Goal: Information Seeking & Learning: Learn about a topic

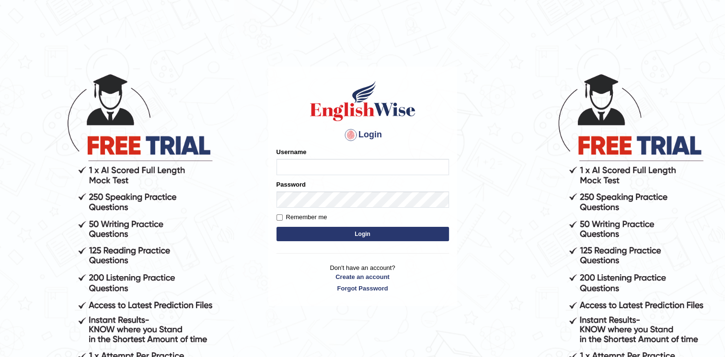
type input "Afreen11"
click at [358, 232] on button "Login" at bounding box center [362, 234] width 172 height 14
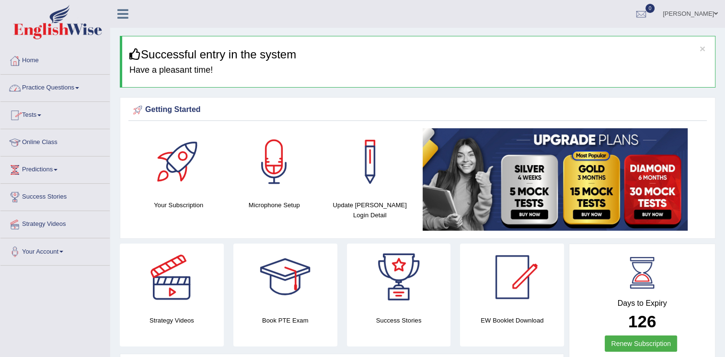
click at [60, 91] on link "Practice Questions" at bounding box center [54, 87] width 109 height 24
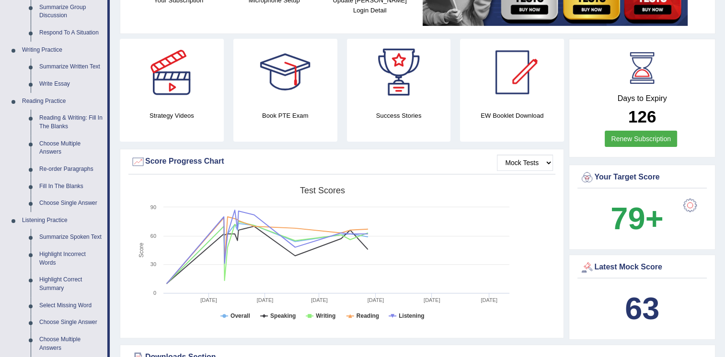
scroll to position [211, 0]
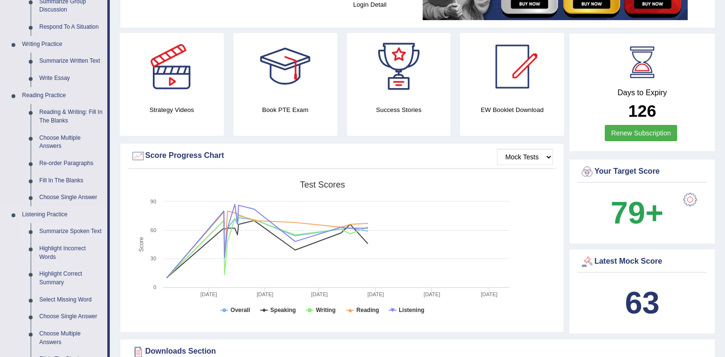
click at [71, 231] on link "Summarize Spoken Text" at bounding box center [71, 231] width 72 height 17
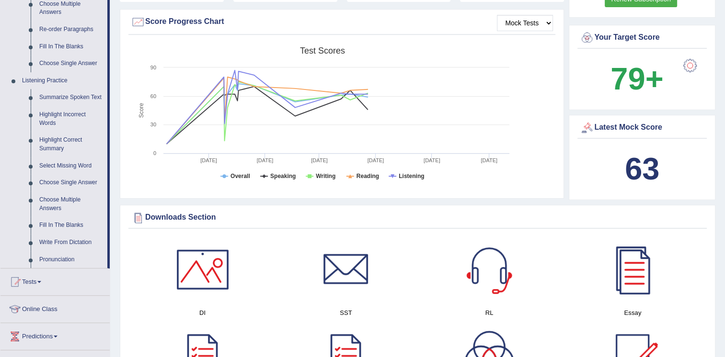
scroll to position [69, 0]
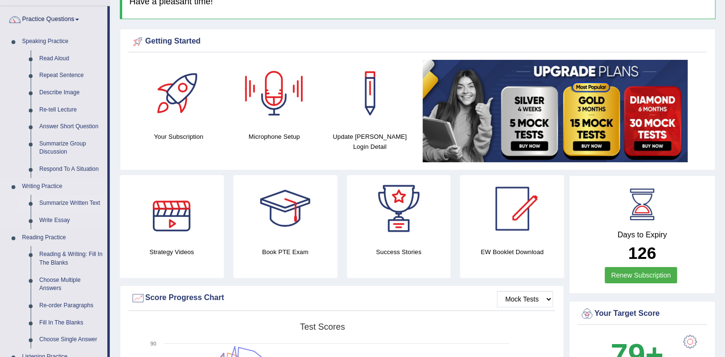
click at [57, 203] on link "Summarize Written Text" at bounding box center [71, 203] width 72 height 17
click at [57, 201] on link "Summarize Written Text" at bounding box center [71, 203] width 72 height 17
click at [57, 201] on ul "Speaking Practice Read Aloud Repeat Sentence Describe Image Re-tell Lecture Ans…" at bounding box center [53, 289] width 107 height 512
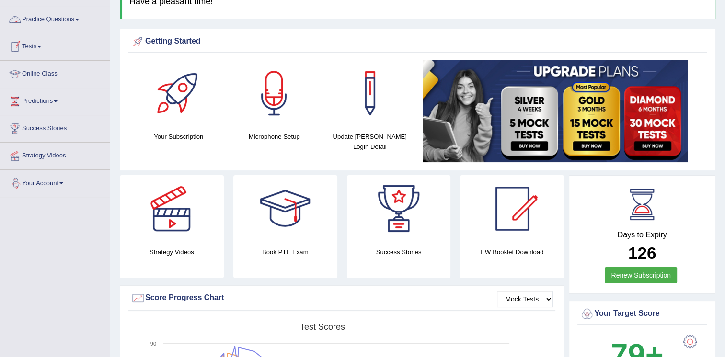
click at [67, 26] on link "Practice Questions" at bounding box center [54, 18] width 109 height 24
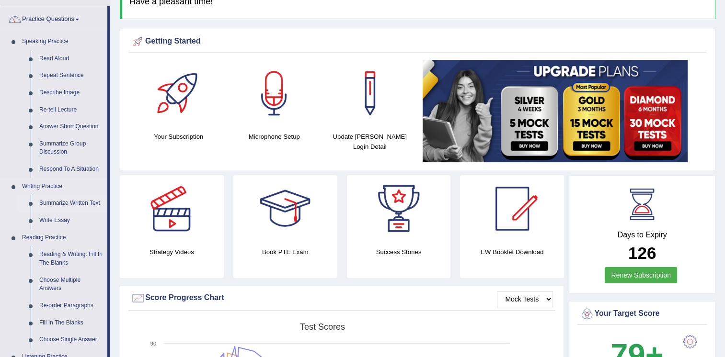
click at [61, 202] on link "Summarize Written Text" at bounding box center [71, 203] width 72 height 17
click at [61, 202] on ul "Speaking Practice Read Aloud Repeat Sentence Describe Image Re-tell Lecture Ans…" at bounding box center [53, 289] width 107 height 512
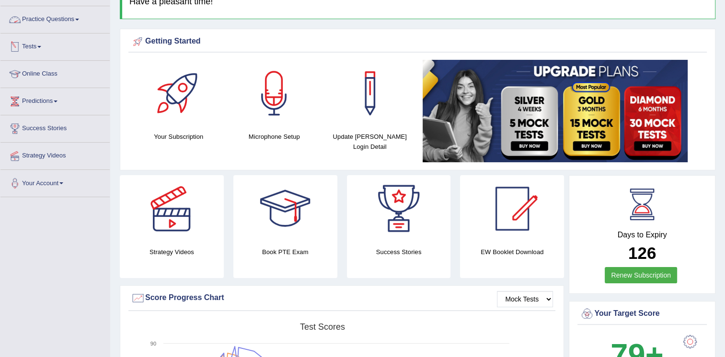
click at [62, 18] on link "Practice Questions" at bounding box center [54, 18] width 109 height 24
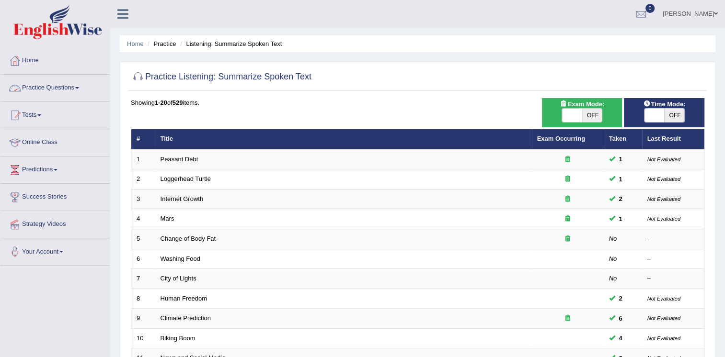
click at [77, 84] on link "Practice Questions" at bounding box center [54, 87] width 109 height 24
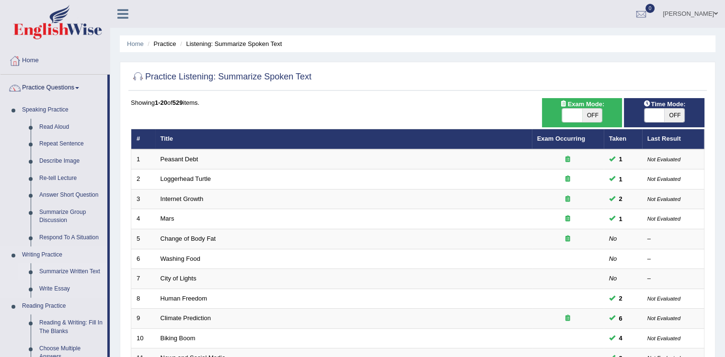
click at [62, 269] on link "Summarize Written Text" at bounding box center [71, 271] width 72 height 17
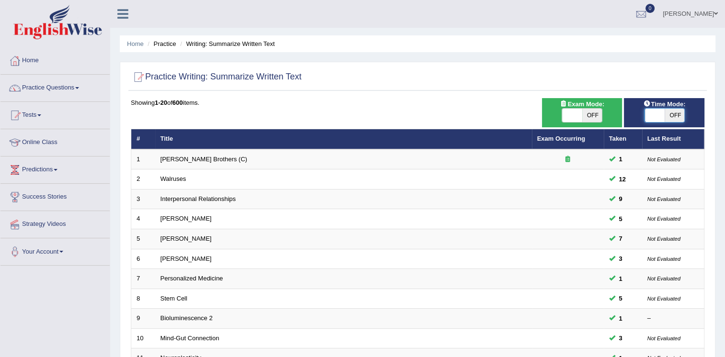
click at [659, 115] on span at bounding box center [654, 115] width 20 height 13
click at [663, 112] on span at bounding box center [654, 115] width 20 height 13
checkbox input "true"
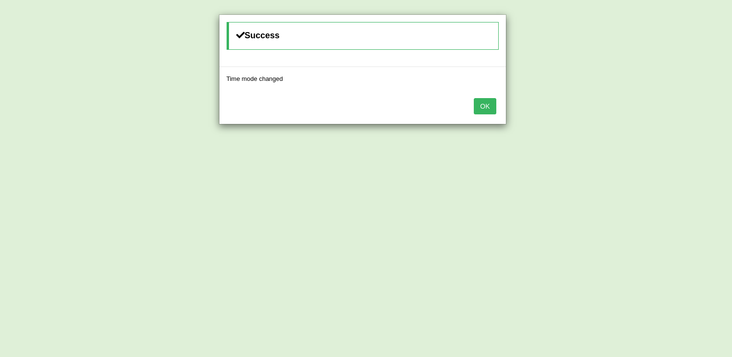
click at [483, 106] on button "OK" at bounding box center [485, 106] width 22 height 16
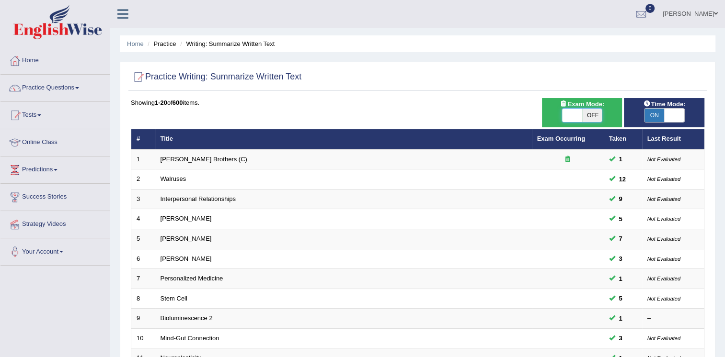
click at [577, 112] on span at bounding box center [572, 115] width 20 height 13
checkbox input "true"
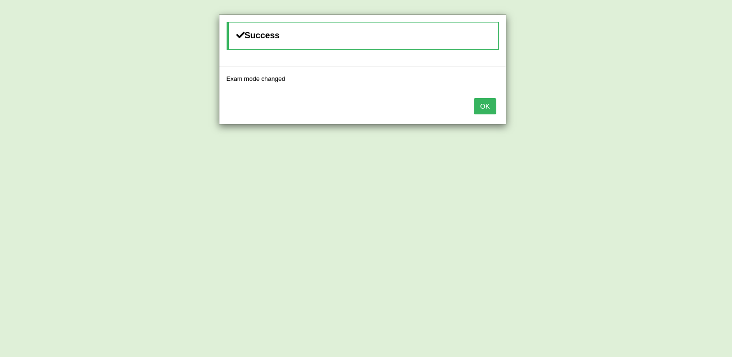
click at [483, 103] on button "OK" at bounding box center [485, 106] width 22 height 16
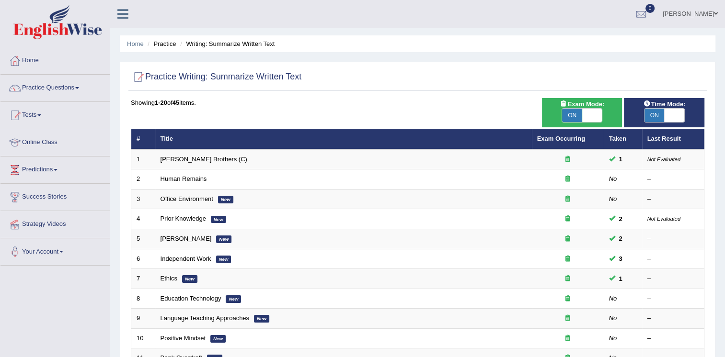
click at [190, 175] on link "Human Remains" at bounding box center [183, 178] width 46 height 7
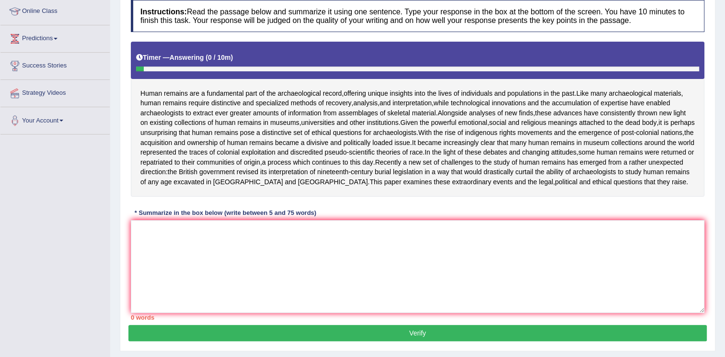
scroll to position [132, 0]
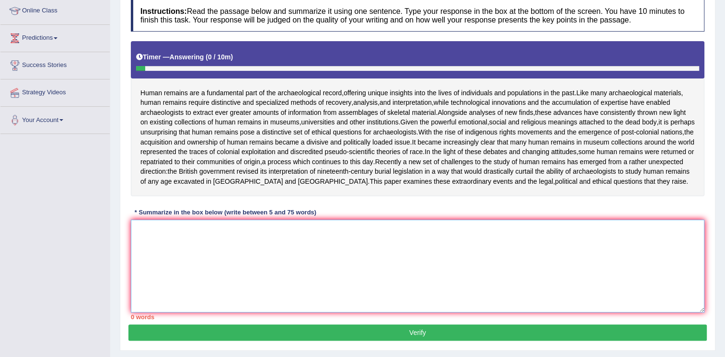
click at [137, 255] on textarea at bounding box center [417, 266] width 573 height 93
click at [153, 259] on textarea at bounding box center [417, 266] width 573 height 93
click at [459, 260] on textarea at bounding box center [417, 266] width 573 height 93
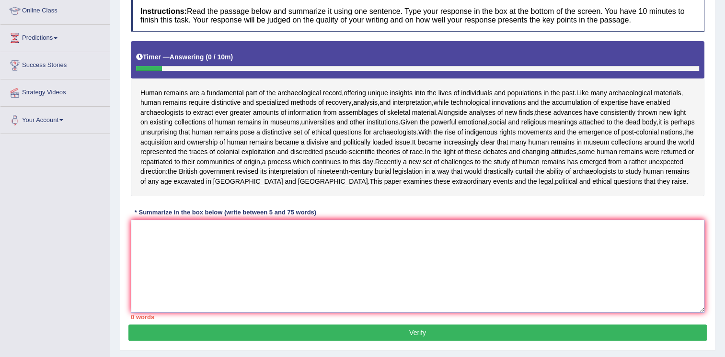
click at [191, 246] on textarea at bounding box center [417, 266] width 573 height 93
click at [203, 253] on textarea at bounding box center [417, 266] width 573 height 93
click at [220, 250] on textarea at bounding box center [417, 266] width 573 height 93
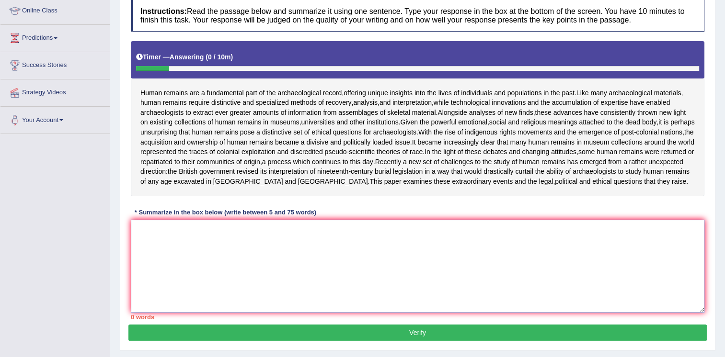
click at [220, 250] on textarea at bounding box center [417, 266] width 573 height 93
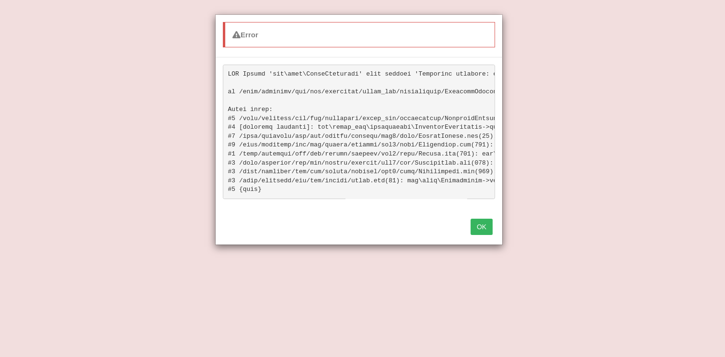
click at [483, 235] on button "OK" at bounding box center [481, 227] width 22 height 16
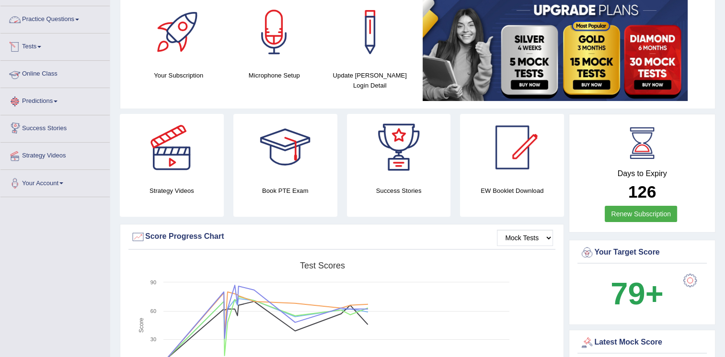
click at [68, 22] on link "Practice Questions" at bounding box center [54, 18] width 109 height 24
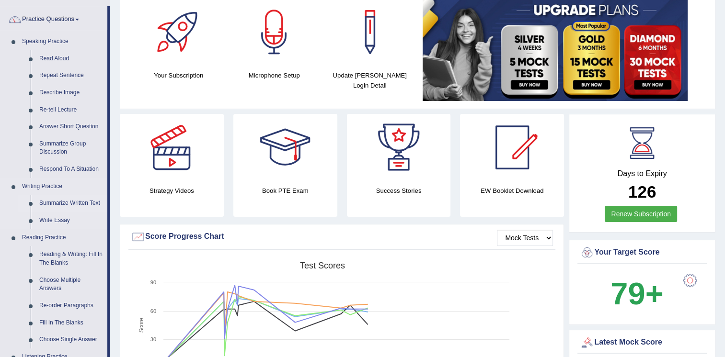
click at [50, 202] on link "Summarize Written Text" at bounding box center [71, 203] width 72 height 17
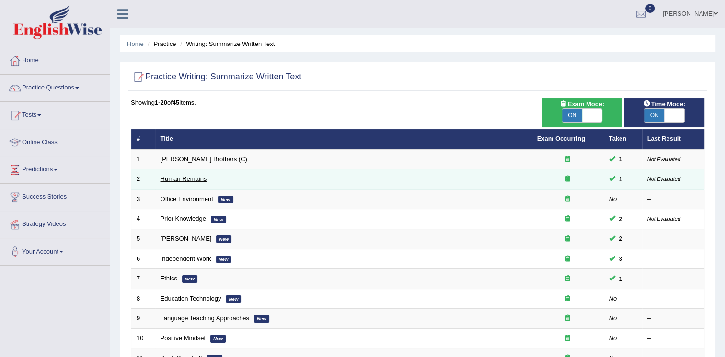
click at [190, 180] on link "Human Remains" at bounding box center [183, 178] width 46 height 7
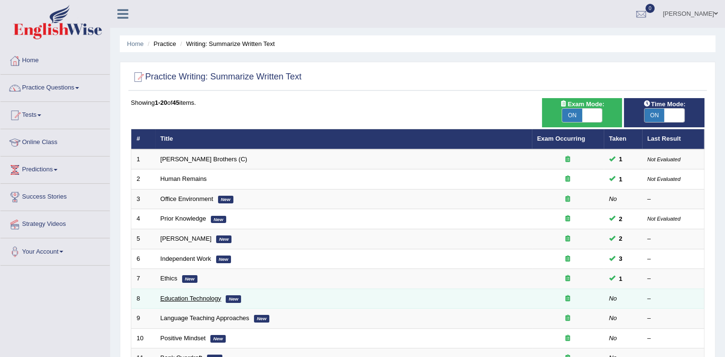
click at [215, 295] on link "Education Technology" at bounding box center [190, 298] width 61 height 7
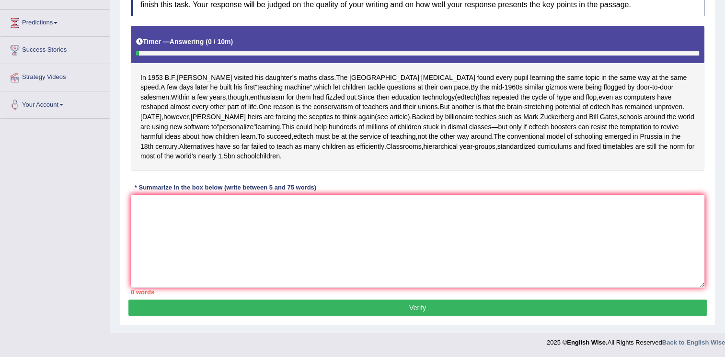
scroll to position [155, 0]
click at [186, 207] on textarea at bounding box center [417, 241] width 573 height 93
click at [207, 230] on textarea at bounding box center [417, 241] width 573 height 93
click at [236, 208] on textarea at bounding box center [417, 241] width 573 height 93
click at [231, 197] on textarea at bounding box center [417, 241] width 573 height 93
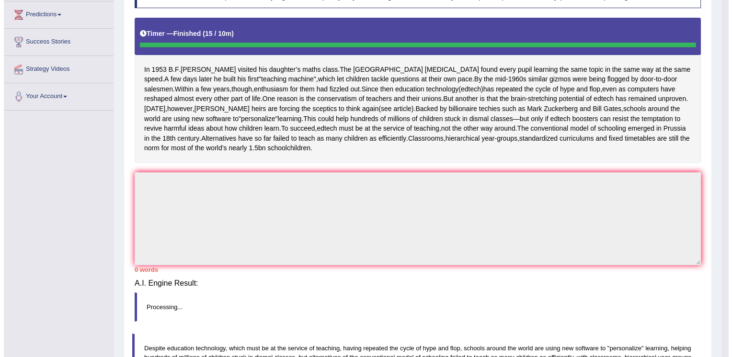
scroll to position [155, 0]
